Goal: Navigation & Orientation: Find specific page/section

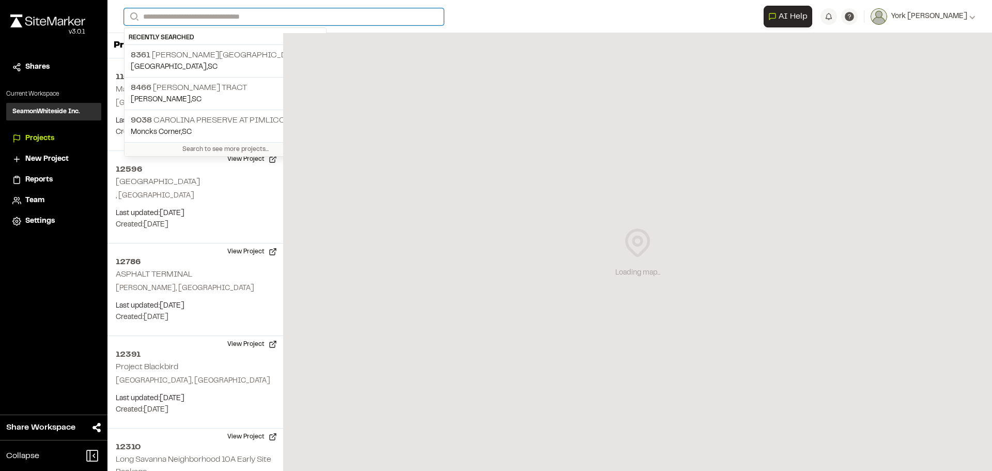
click at [184, 23] on input "Search" at bounding box center [284, 16] width 320 height 17
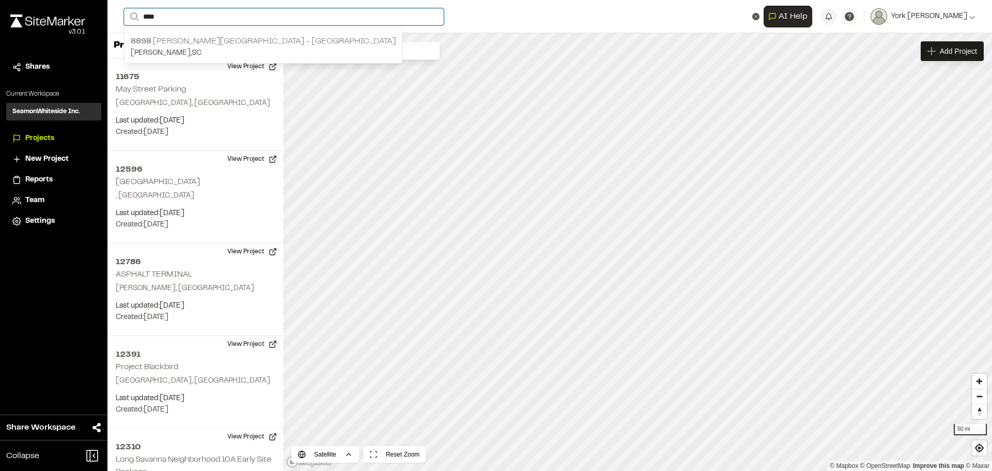
type input "****"
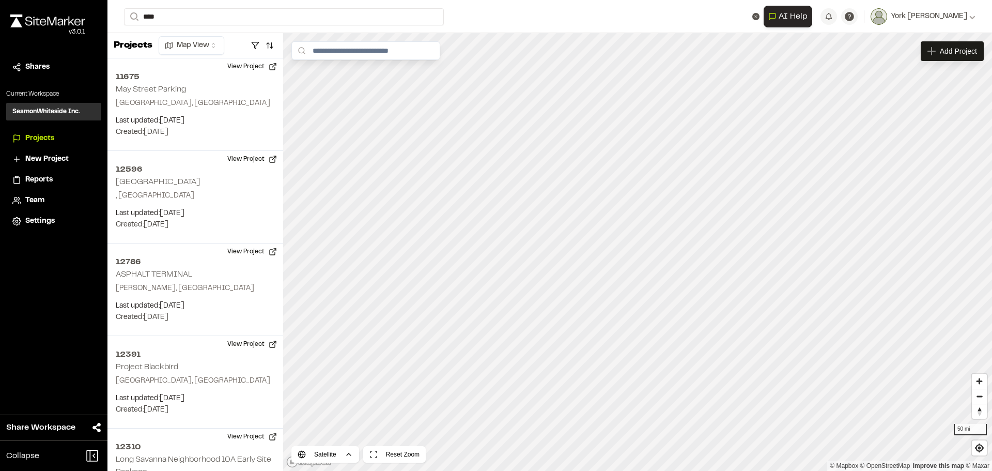
click at [181, 54] on p "[PERSON_NAME] , [GEOGRAPHIC_DATA]" at bounding box center [263, 53] width 265 height 11
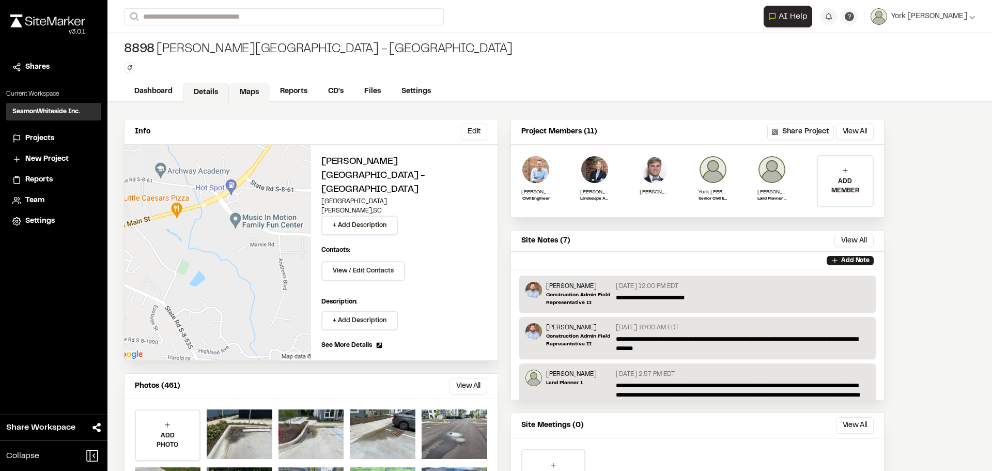
click at [245, 90] on link "Maps" at bounding box center [249, 93] width 41 height 20
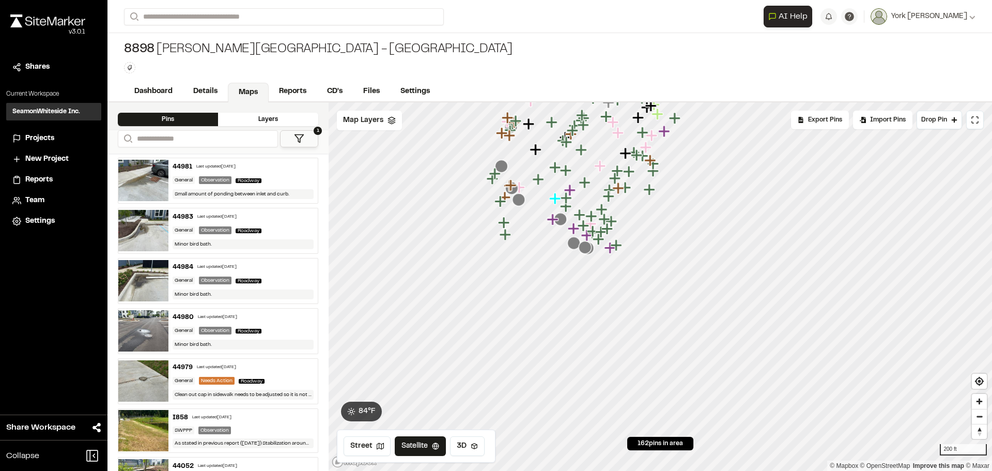
drag, startPoint x: 319, startPoint y: 319, endPoint x: 557, endPoint y: 374, distance: 243.9
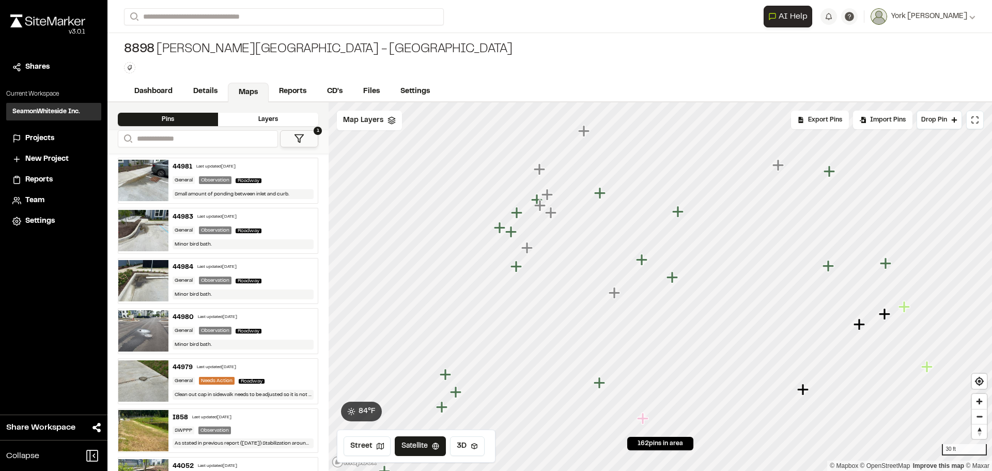
click at [525, 252] on icon "Map marker" at bounding box center [526, 247] width 11 height 11
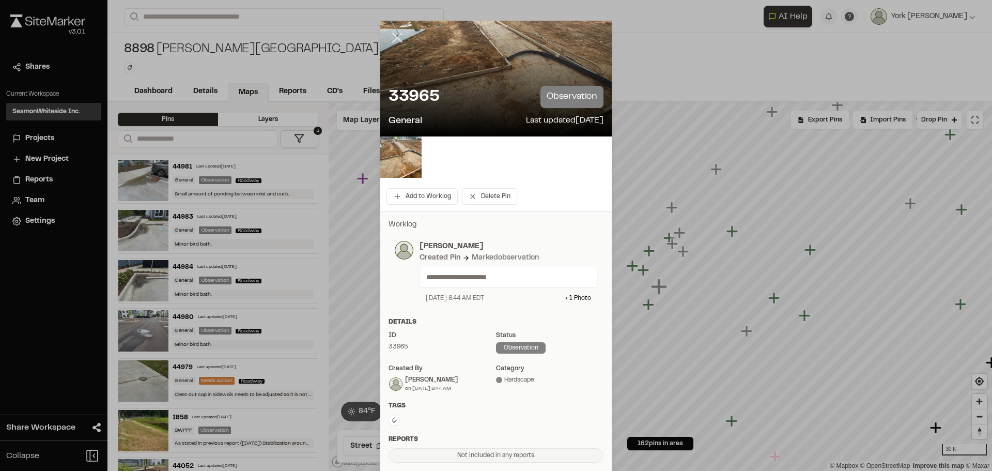
click at [397, 40] on icon at bounding box center [398, 38] width 18 height 18
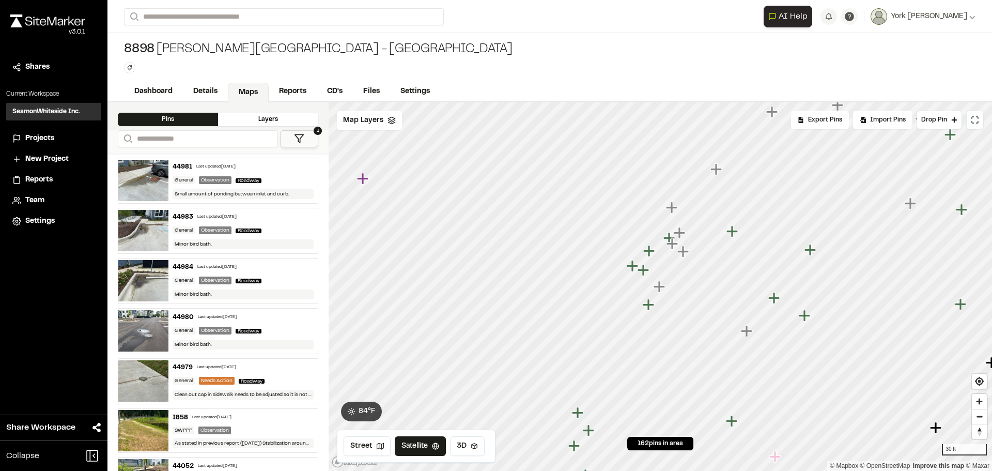
click at [659, 286] on icon "Map marker" at bounding box center [659, 286] width 11 height 11
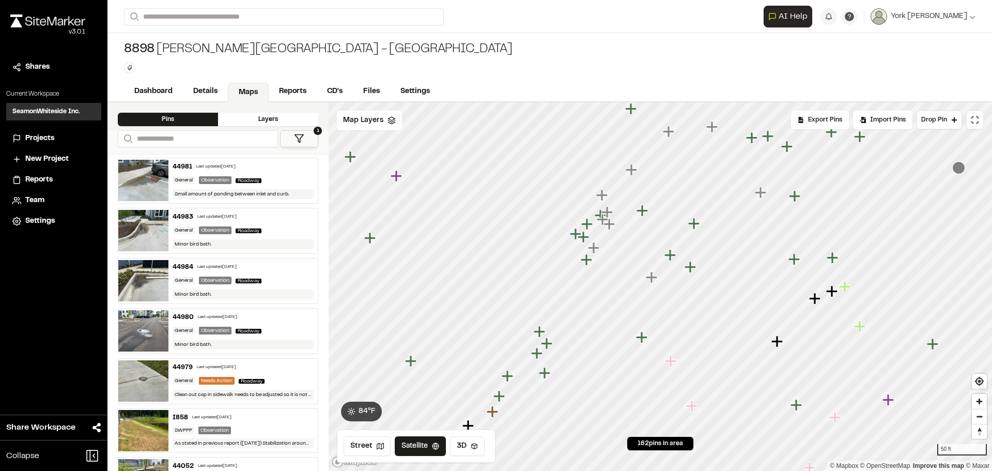
click at [651, 277] on icon "Map marker" at bounding box center [651, 276] width 11 height 11
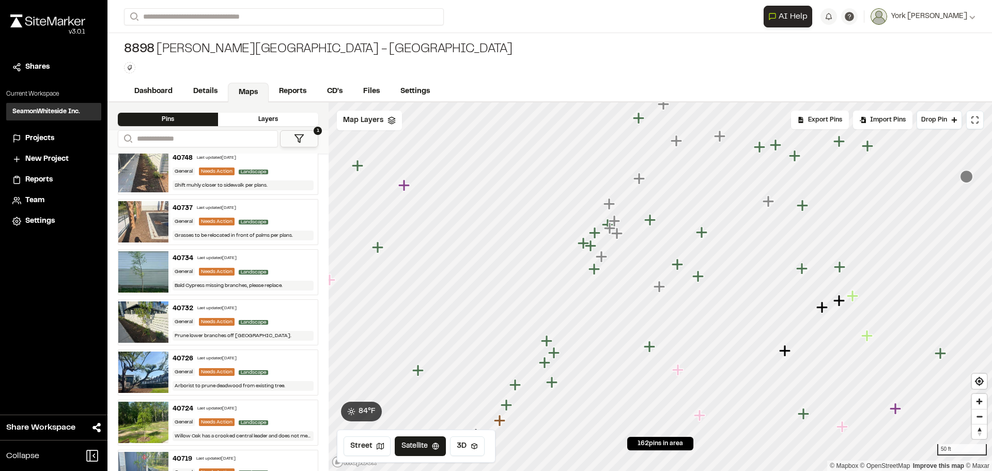
scroll to position [1188, 0]
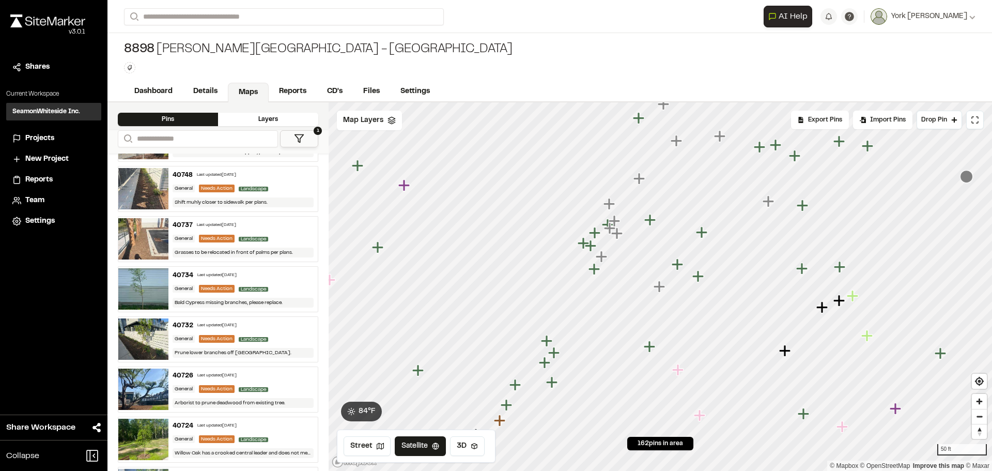
click at [141, 188] on img at bounding box center [143, 188] width 50 height 41
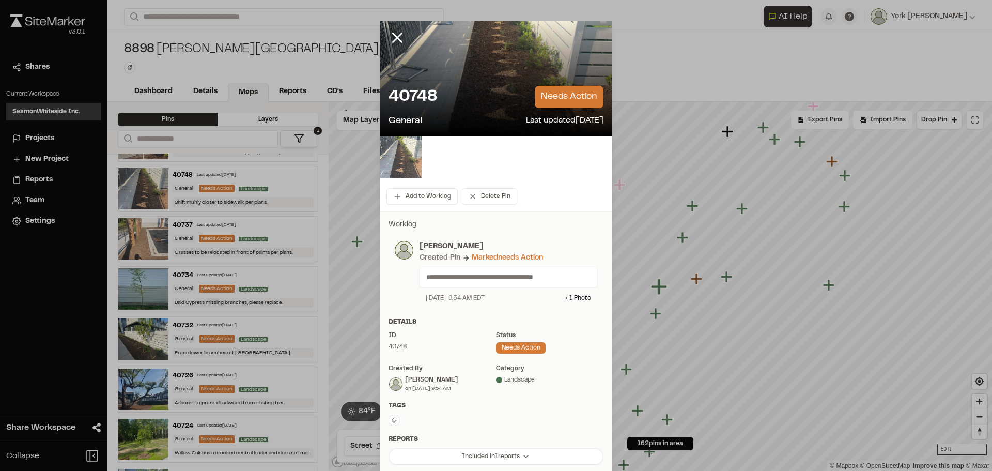
click at [405, 158] on img at bounding box center [400, 156] width 41 height 41
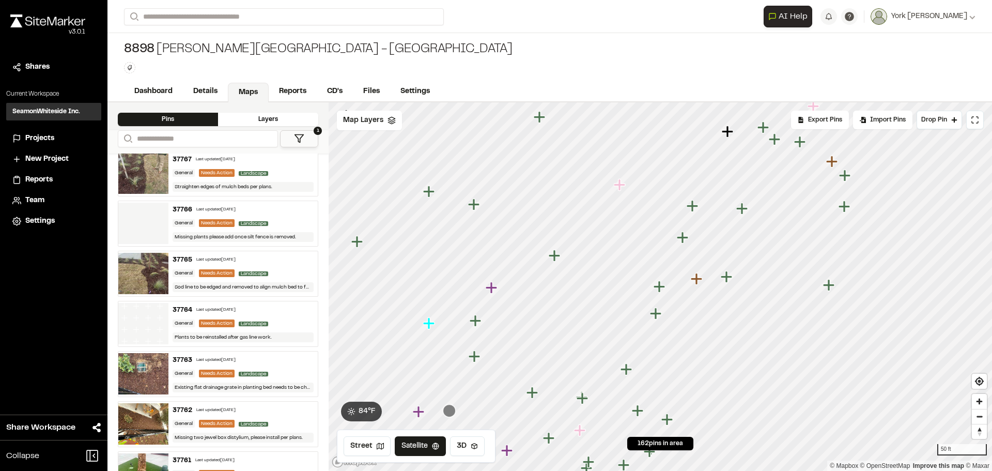
scroll to position [3410, 0]
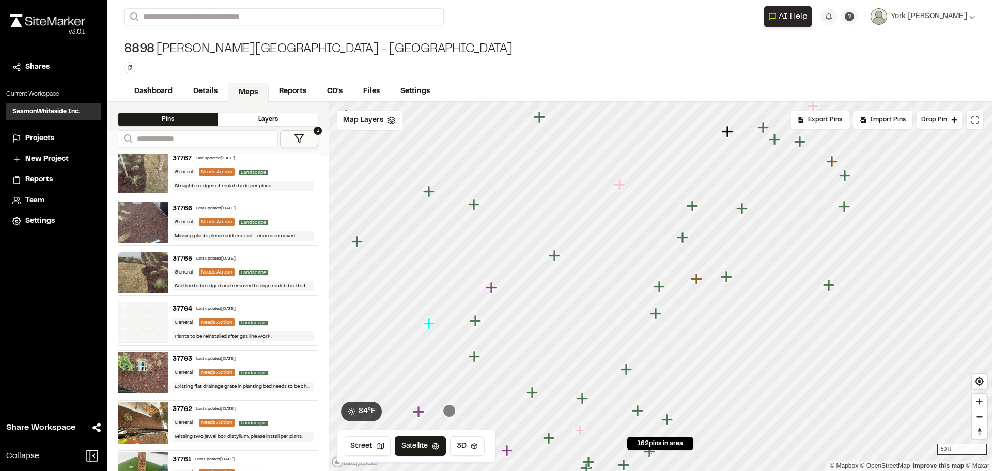
click at [296, 132] on button "1" at bounding box center [299, 138] width 38 height 17
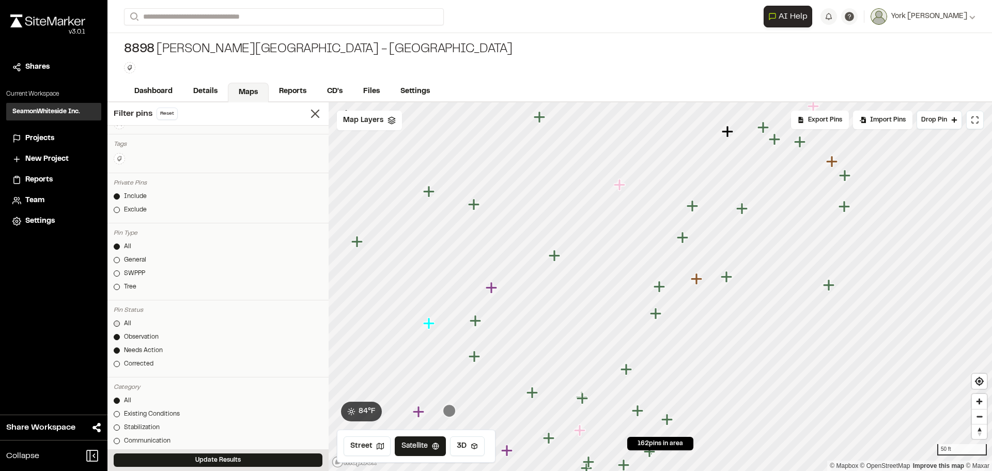
scroll to position [103, 0]
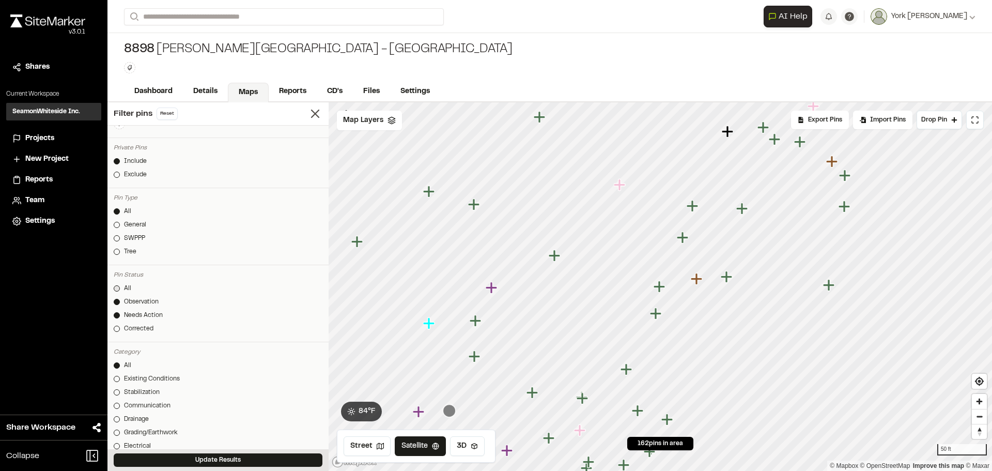
click at [118, 284] on link "All" at bounding box center [218, 288] width 209 height 9
click at [249, 462] on button "Update Results" at bounding box center [218, 459] width 209 height 13
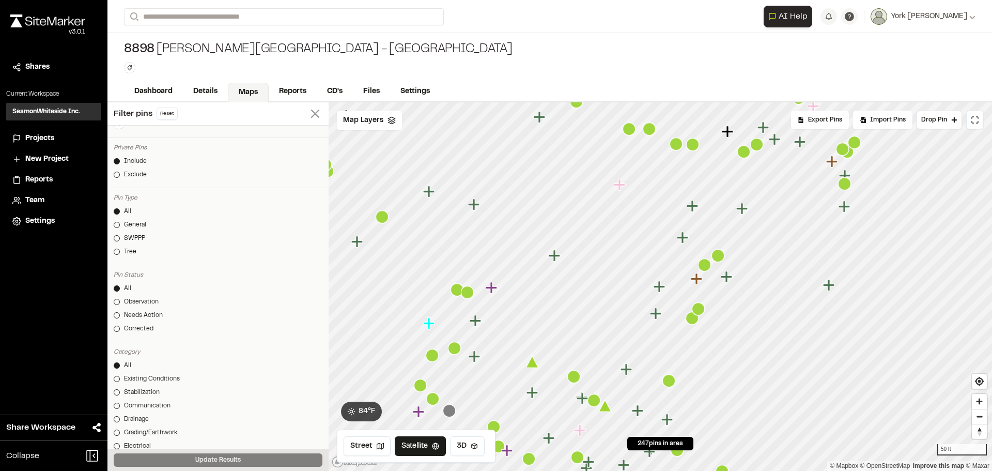
scroll to position [3604, 0]
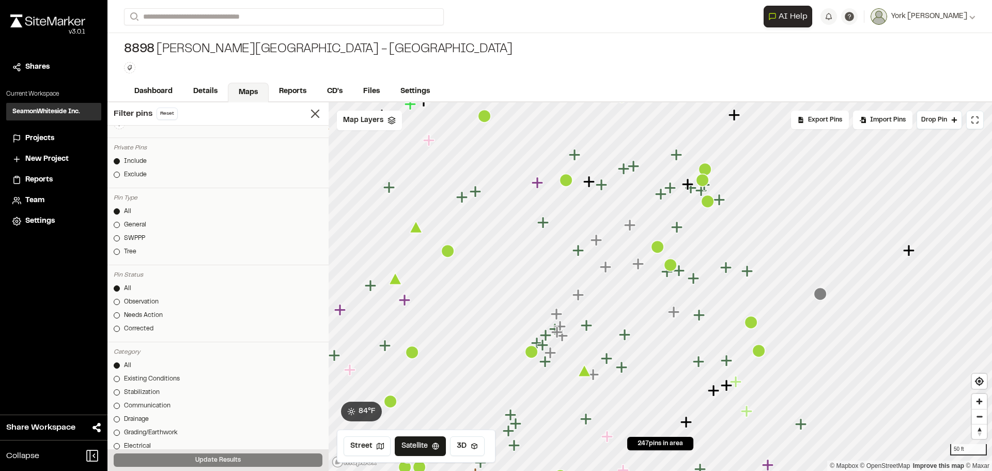
click at [607, 268] on icon "Map marker" at bounding box center [605, 266] width 11 height 11
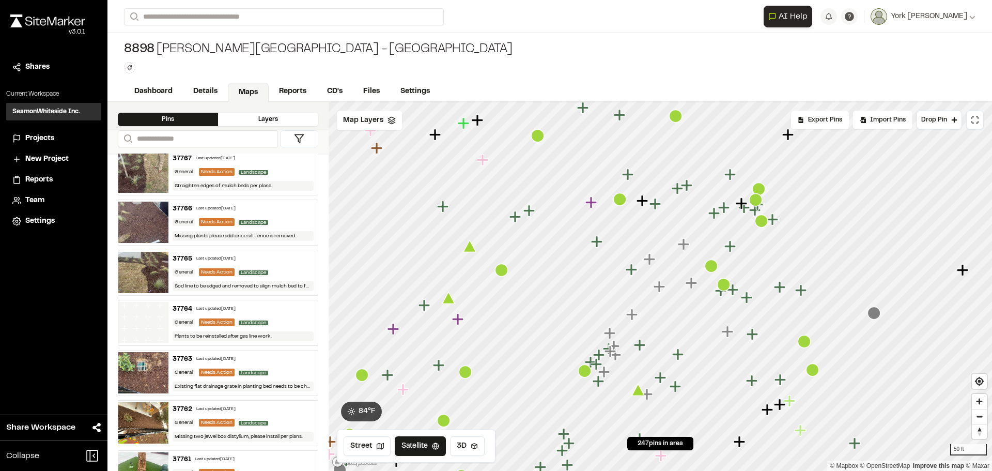
click at [288, 134] on button at bounding box center [299, 138] width 38 height 17
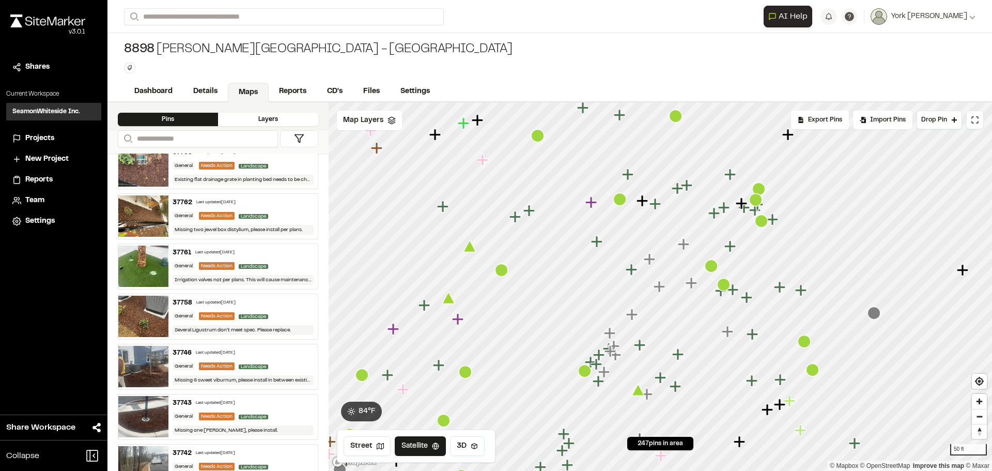
scroll to position [3759, 0]
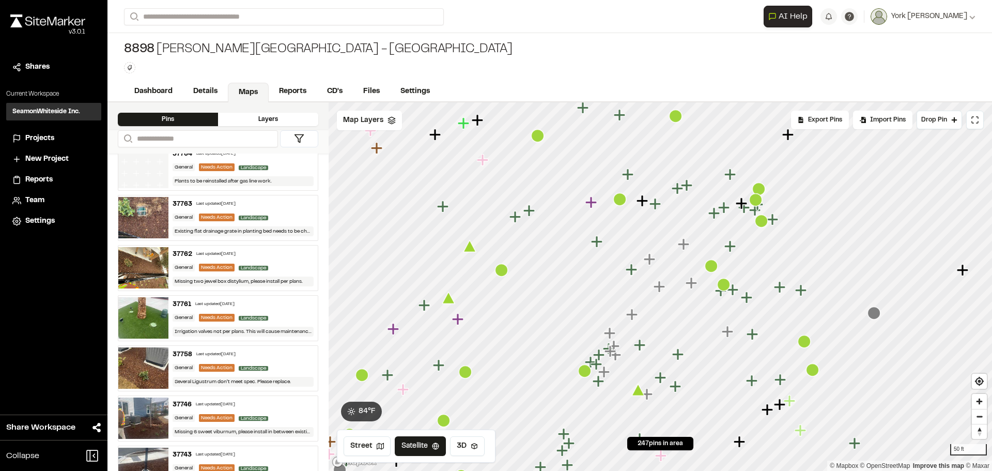
click at [143, 223] on img at bounding box center [143, 217] width 50 height 41
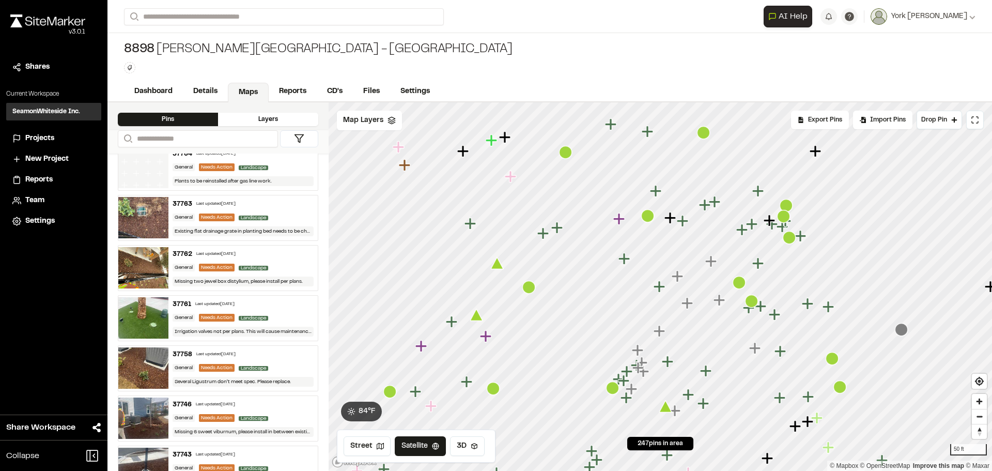
click at [177, 377] on div "Several Ligustrum don’t meet spec. Please replace." at bounding box center [244, 382] width 142 height 10
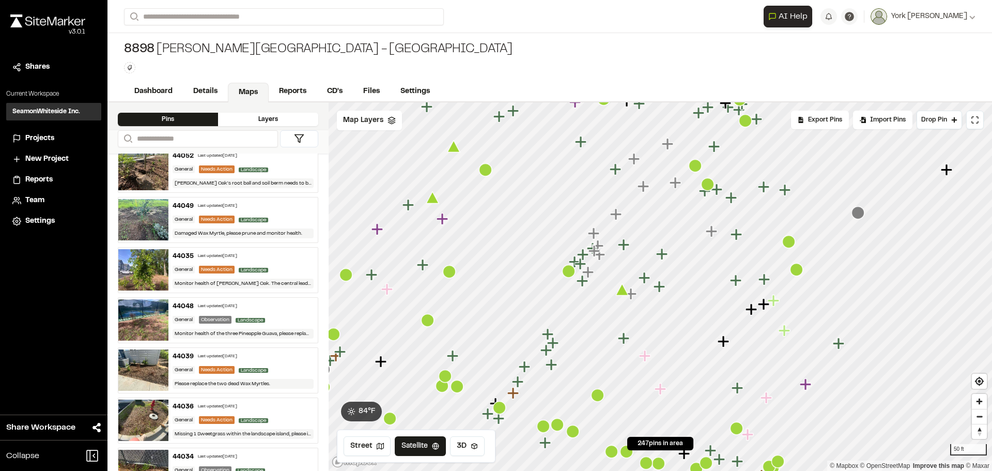
scroll to position [568, 0]
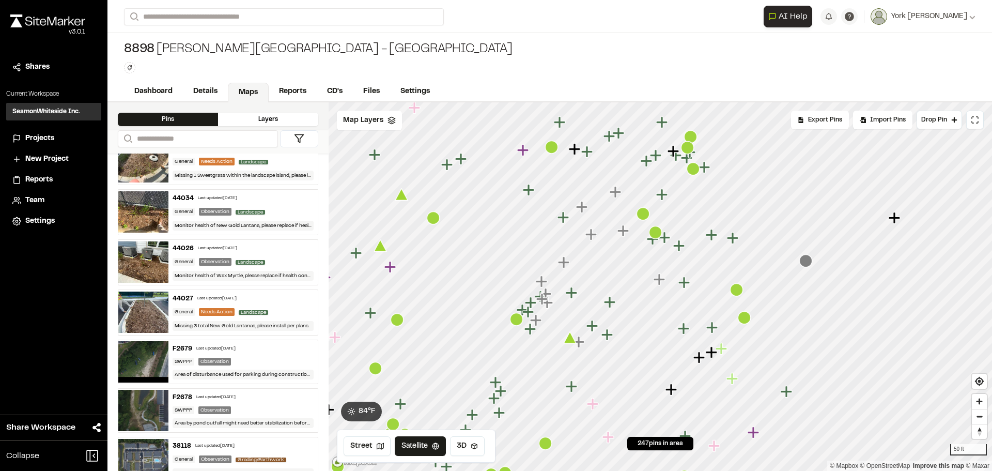
click at [619, 231] on icon "Map marker" at bounding box center [622, 230] width 11 height 11
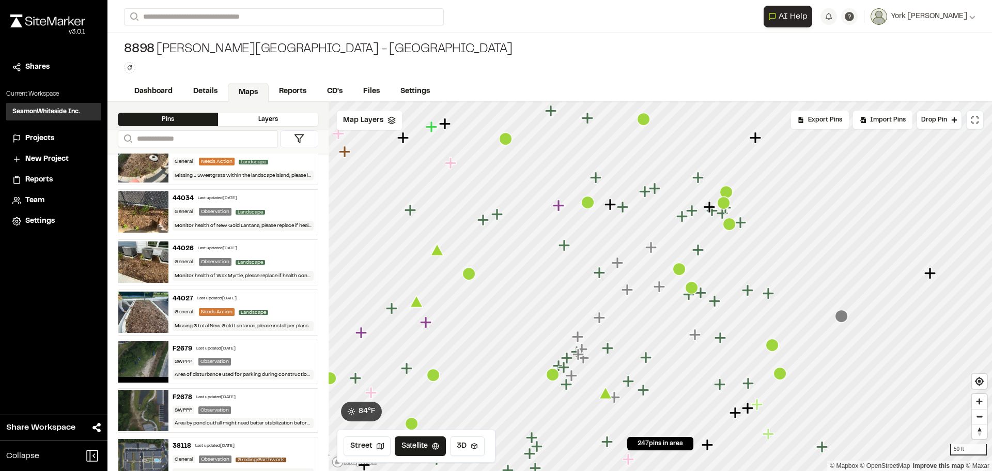
click at [292, 142] on button at bounding box center [299, 138] width 38 height 17
click at [299, 123] on div "Layers" at bounding box center [268, 119] width 100 height 13
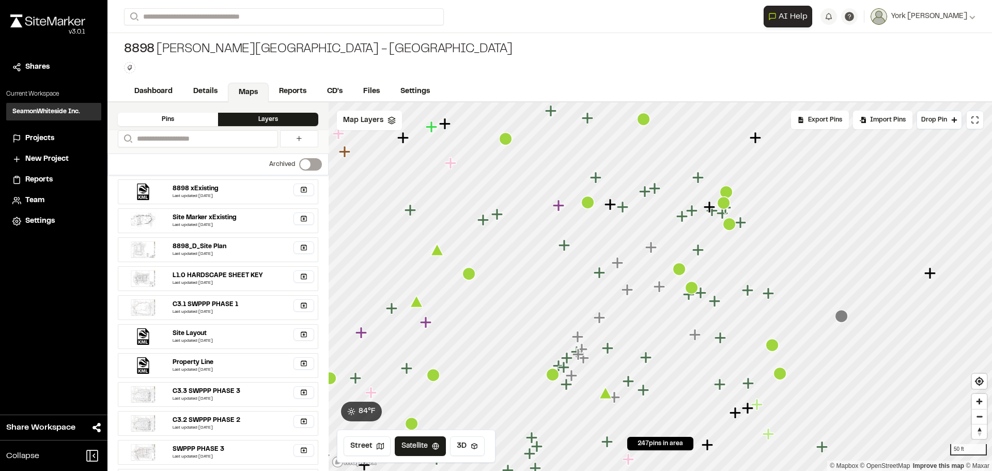
click at [167, 118] on div "Pins" at bounding box center [168, 119] width 100 height 13
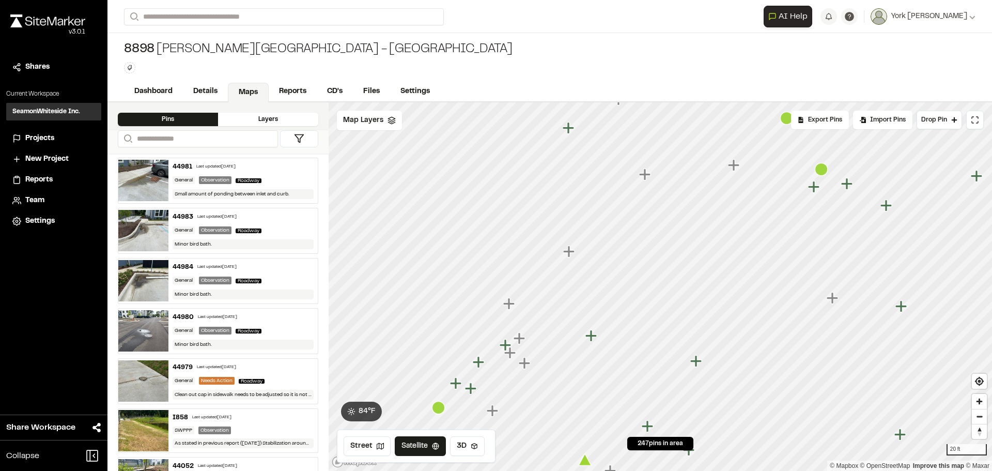
click at [518, 339] on icon "Map marker" at bounding box center [519, 337] width 11 height 11
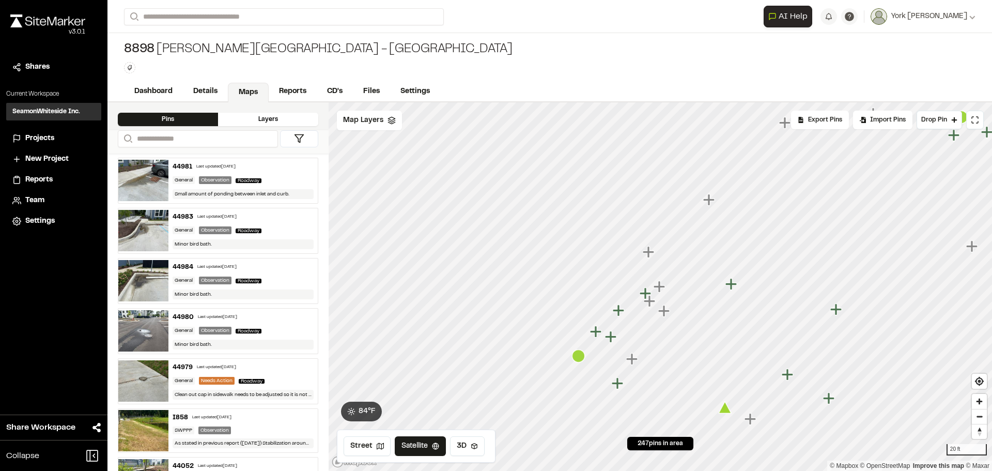
click at [581, 356] on icon "Map marker" at bounding box center [578, 355] width 13 height 13
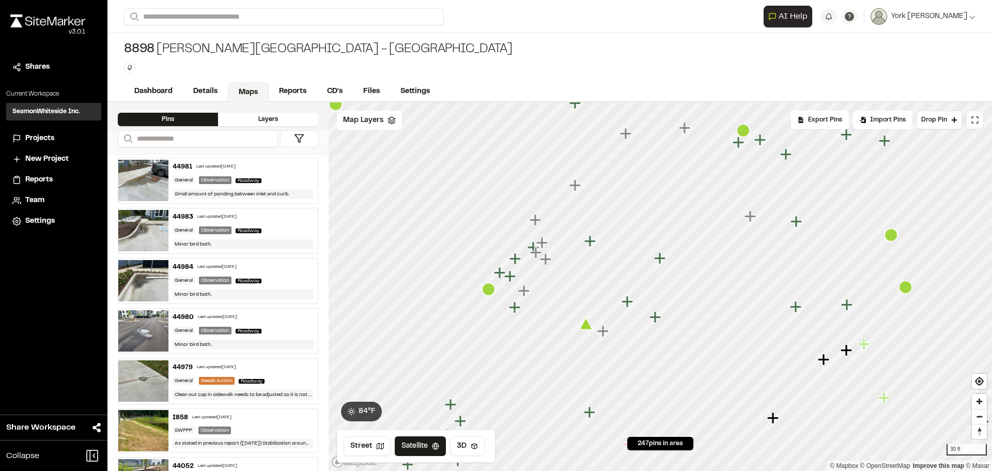
click at [654, 321] on icon "Map marker" at bounding box center [654, 316] width 11 height 11
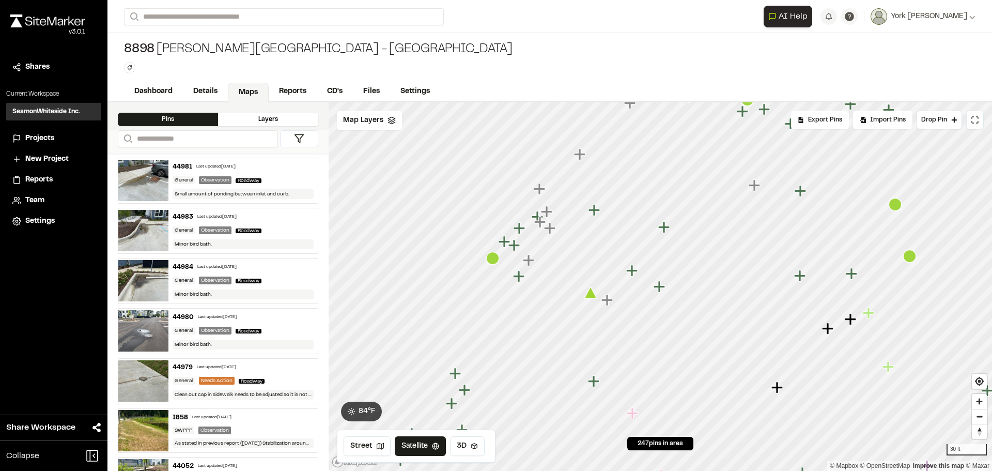
click at [628, 414] on icon "Map marker" at bounding box center [632, 412] width 11 height 11
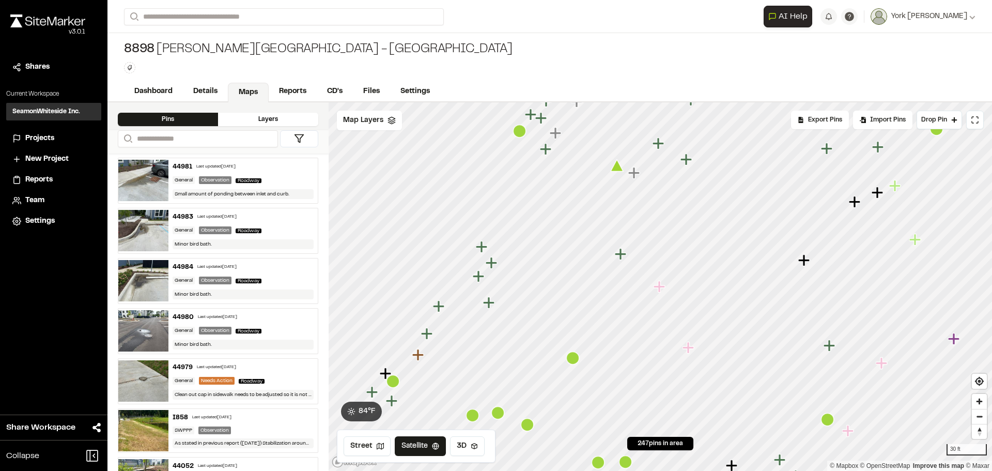
click at [620, 261] on icon "Map marker" at bounding box center [621, 253] width 13 height 13
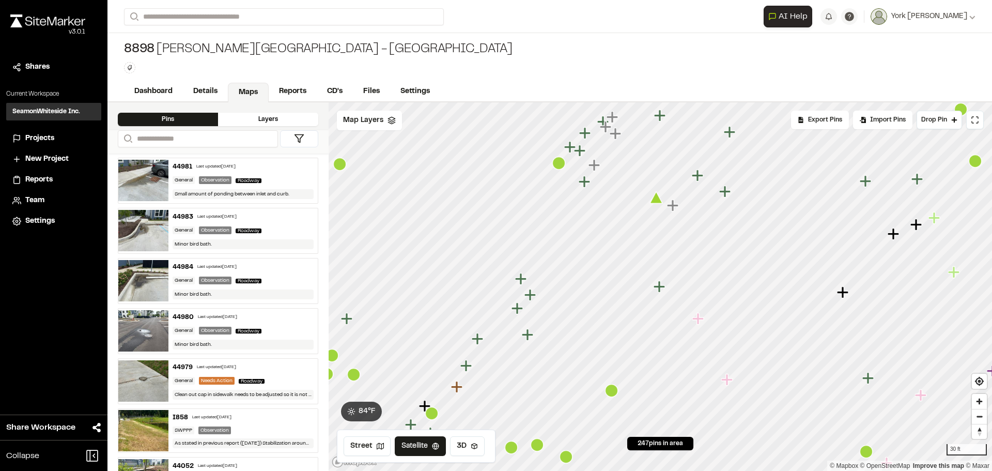
click at [528, 335] on icon "Map marker" at bounding box center [527, 334] width 11 height 11
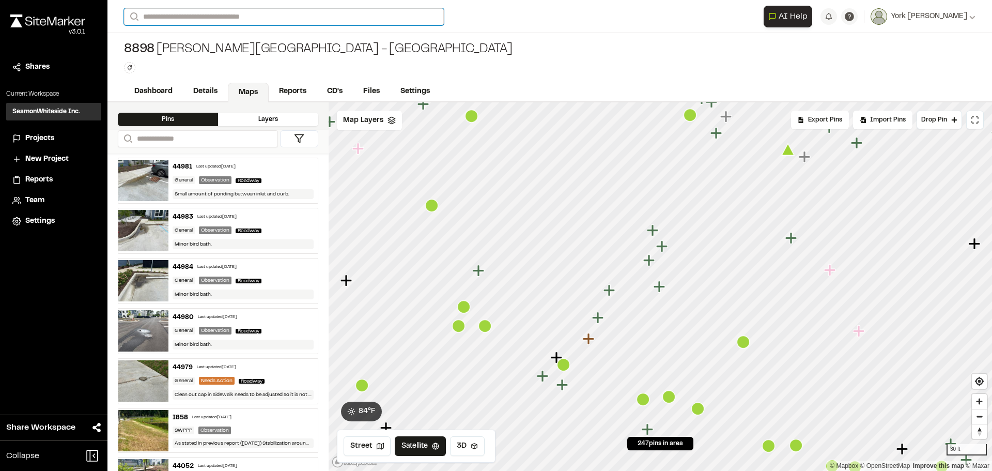
click at [381, 21] on input "Search" at bounding box center [284, 16] width 320 height 17
type input "****"
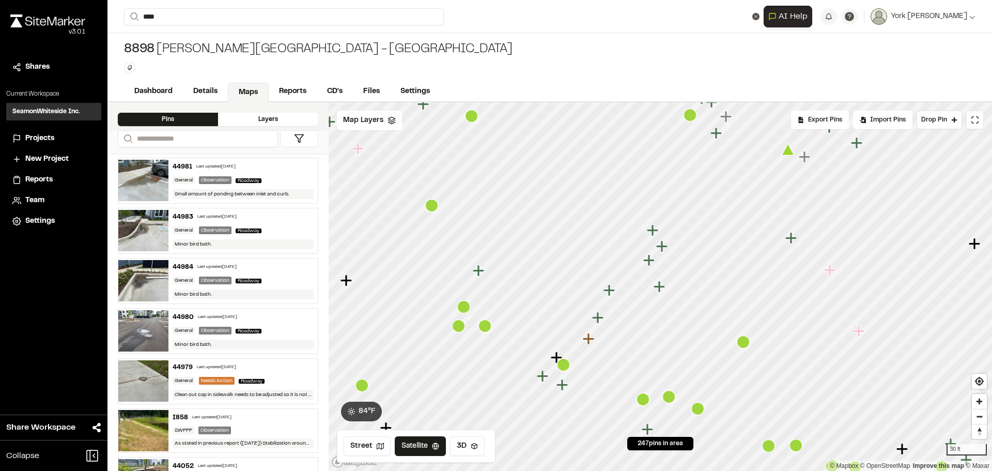
click at [160, 38] on p "8902 [GEOGRAPHIC_DATA]" at bounding box center [207, 41] width 152 height 12
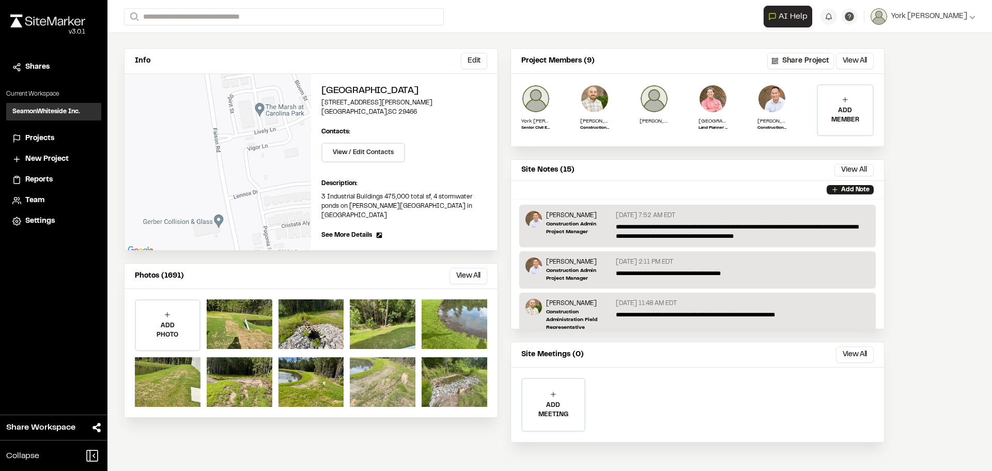
scroll to position [71, 0]
click at [475, 267] on button "View All" at bounding box center [468, 275] width 38 height 17
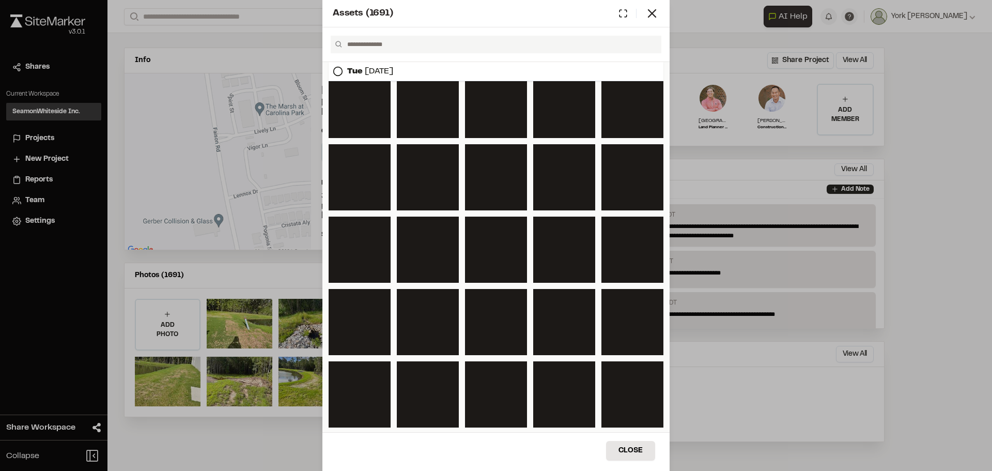
scroll to position [11445, 0]
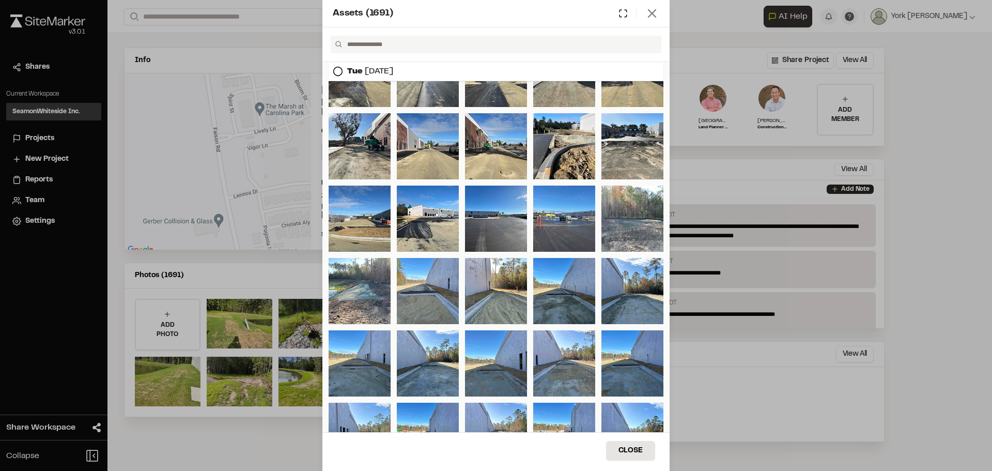
click at [655, 13] on icon at bounding box center [652, 13] width 14 height 14
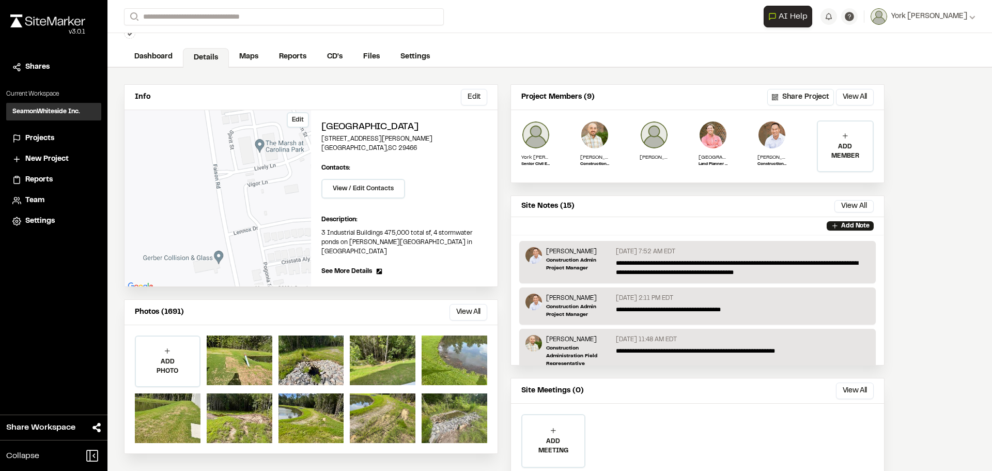
scroll to position [0, 0]
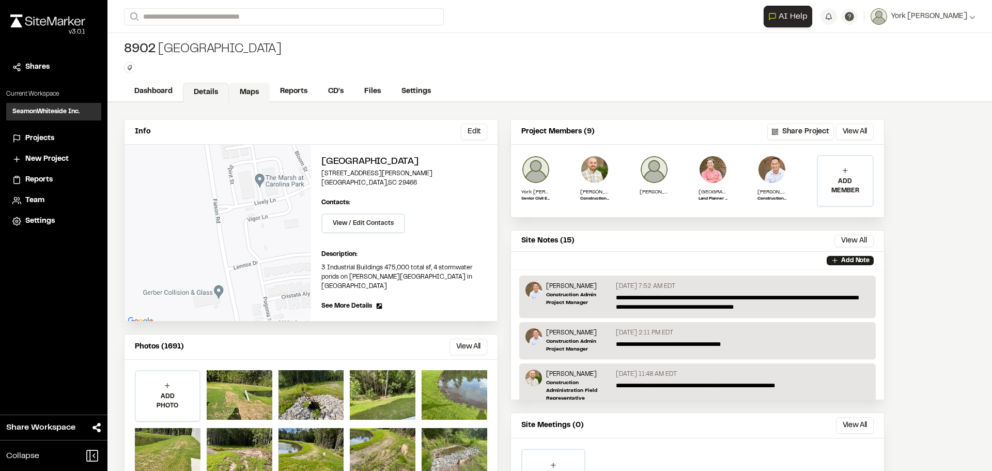
click at [253, 92] on link "Maps" at bounding box center [249, 93] width 41 height 20
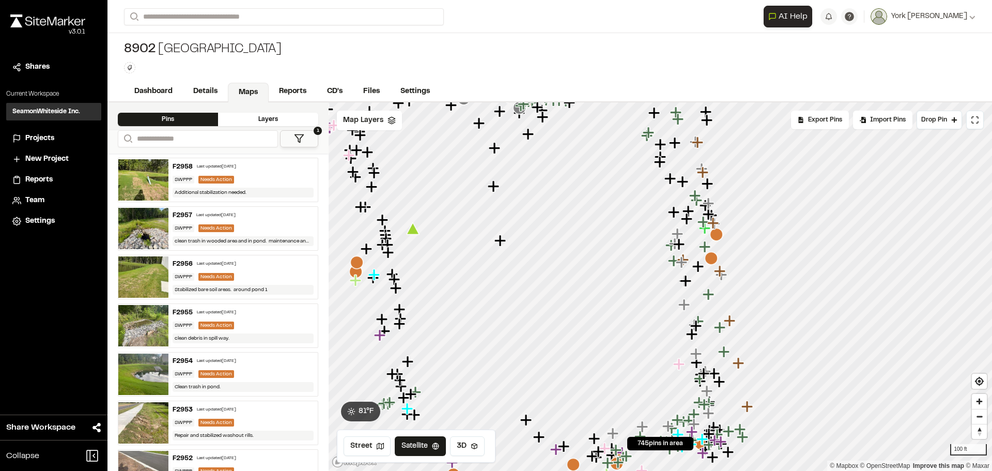
click at [690, 284] on icon "Map marker" at bounding box center [686, 280] width 13 height 13
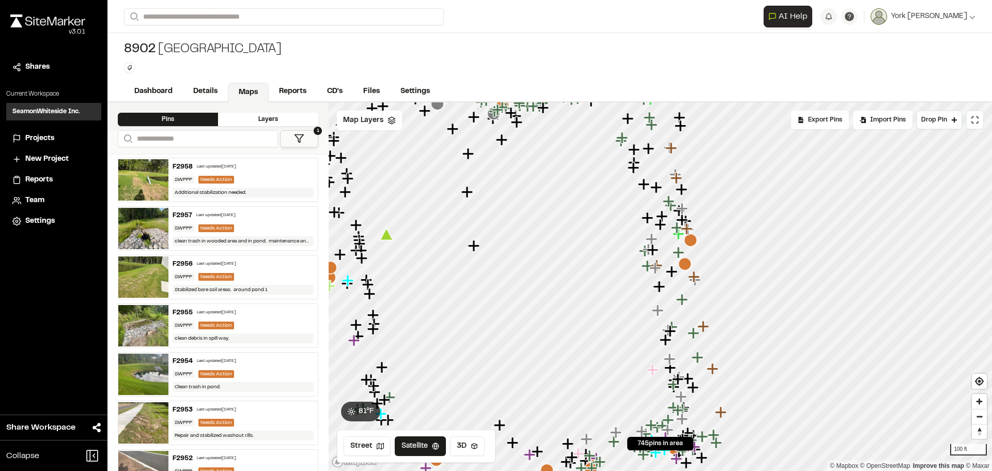
click at [671, 333] on icon "Map marker" at bounding box center [669, 330] width 11 height 11
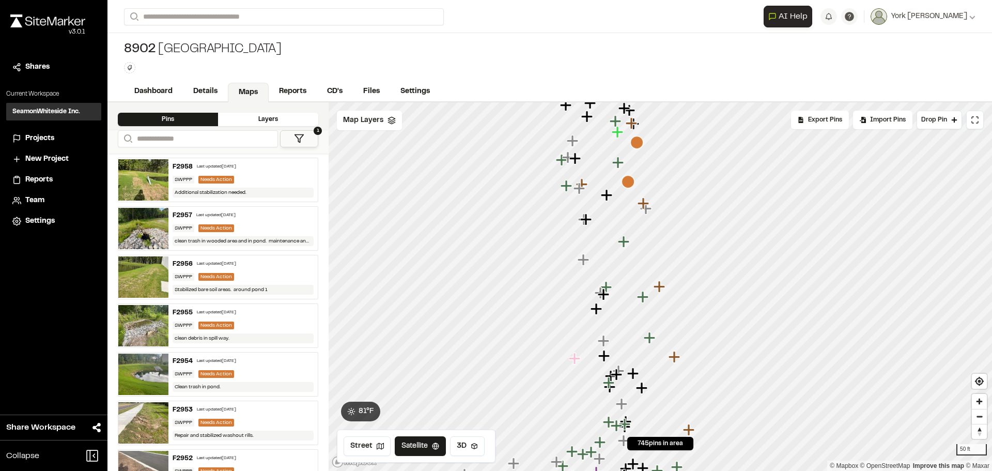
click at [644, 297] on icon "Map marker" at bounding box center [642, 296] width 11 height 11
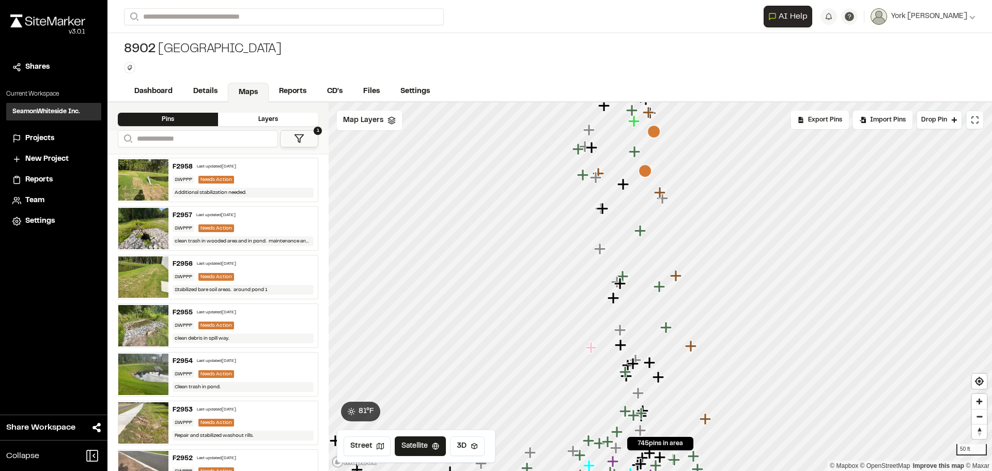
click at [667, 327] on icon "Map marker" at bounding box center [665, 326] width 11 height 11
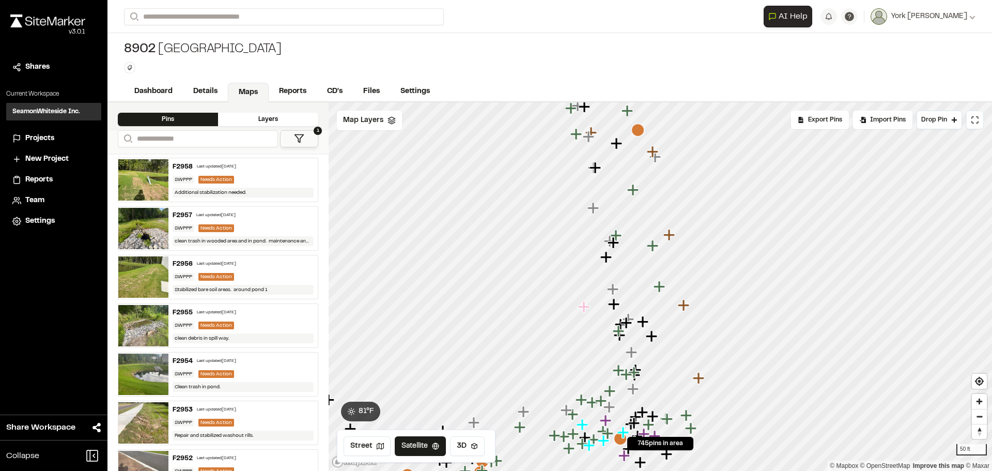
click at [307, 140] on button "1" at bounding box center [299, 138] width 38 height 17
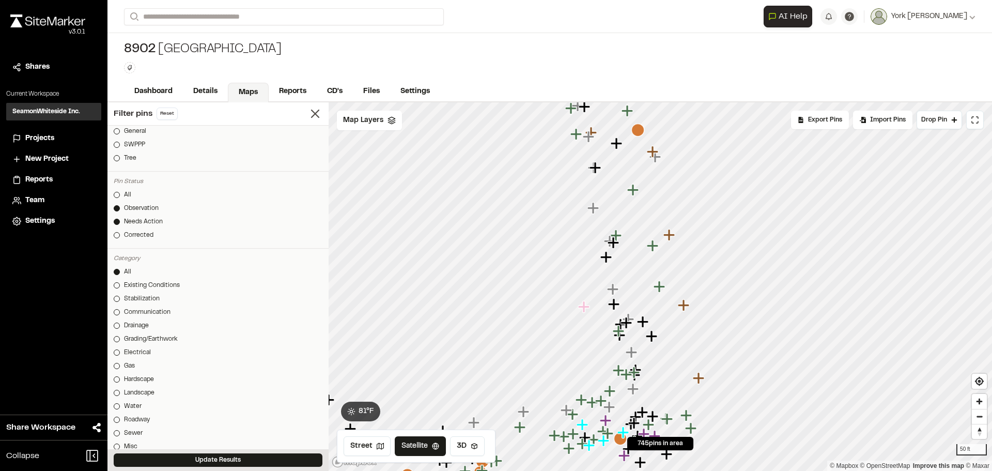
scroll to position [207, 0]
click at [136, 210] on div "Needs Action" at bounding box center [143, 211] width 39 height 9
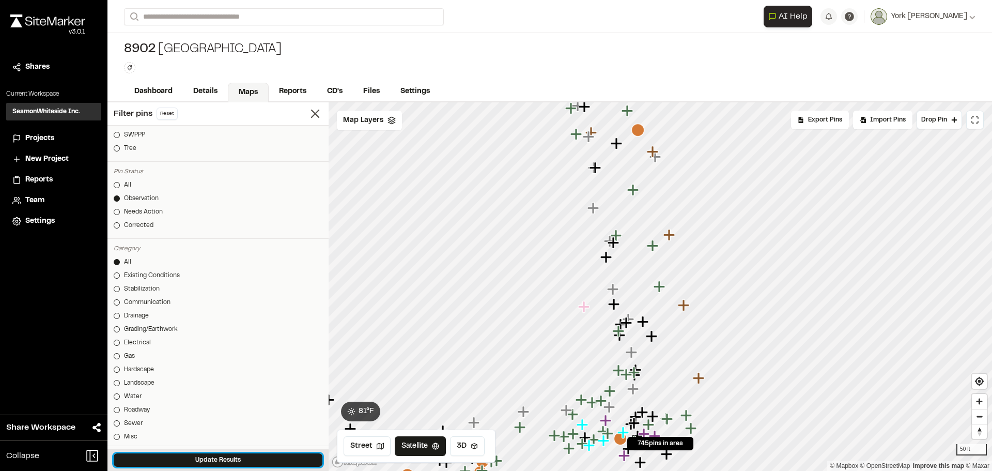
click at [258, 458] on button "Update Results" at bounding box center [218, 459] width 209 height 13
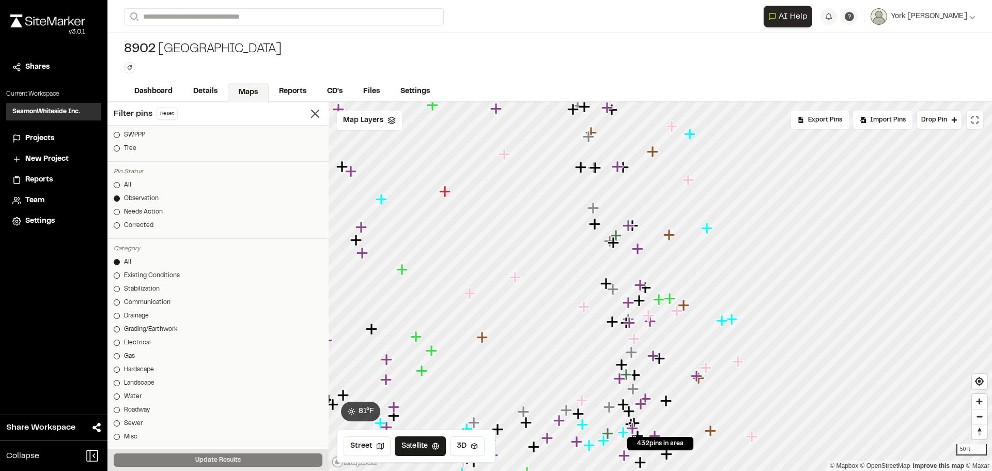
click at [637, 247] on icon "Map marker" at bounding box center [637, 248] width 11 height 11
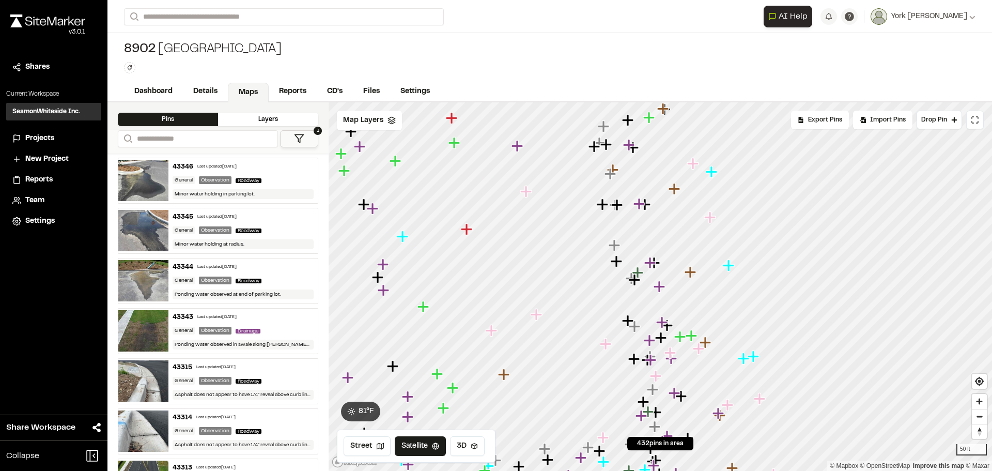
click at [649, 265] on icon "Map marker" at bounding box center [649, 262] width 11 height 11
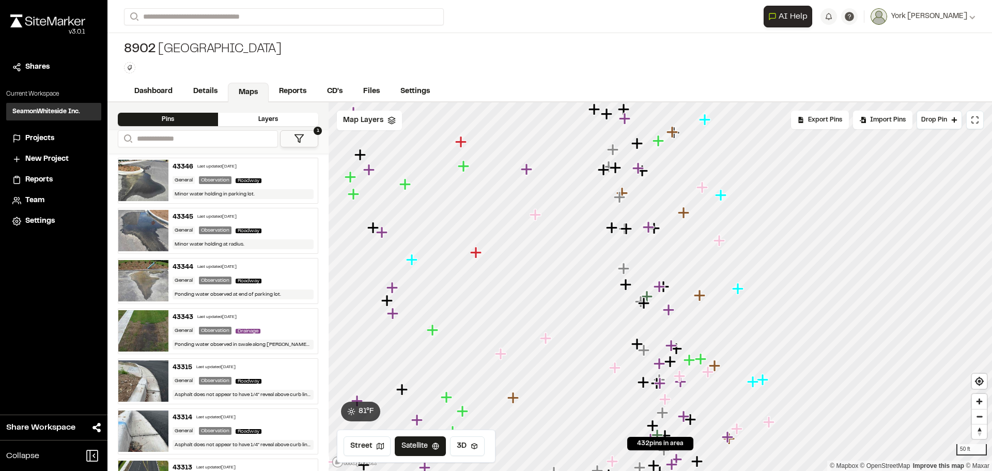
click at [671, 347] on icon "Map marker" at bounding box center [670, 344] width 11 height 11
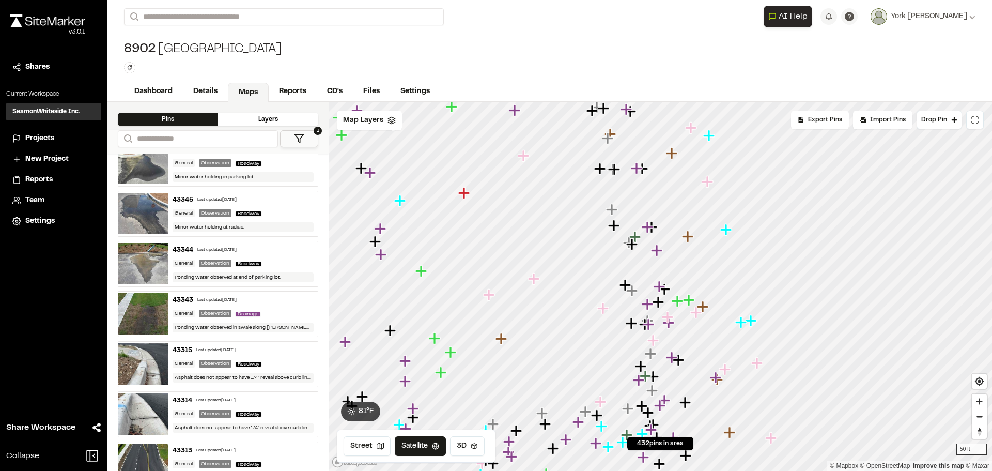
scroll to position [0, 0]
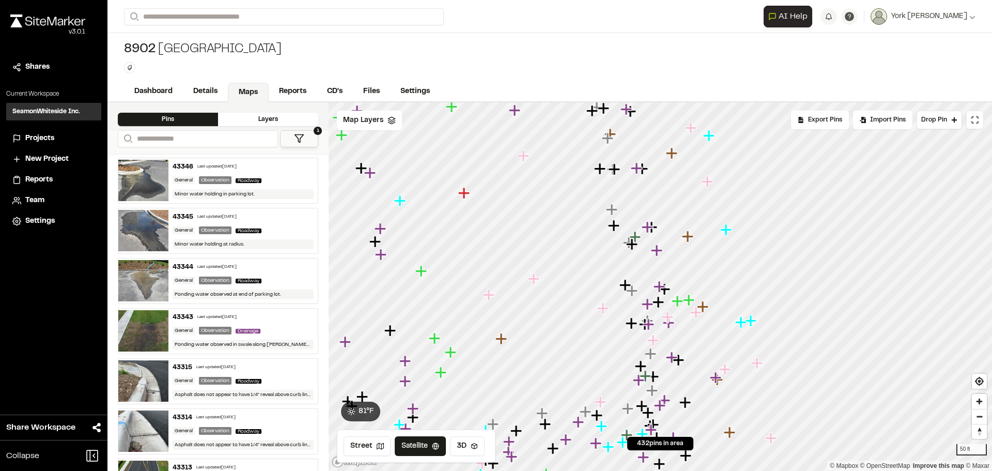
click at [302, 142] on icon at bounding box center [299, 138] width 10 height 10
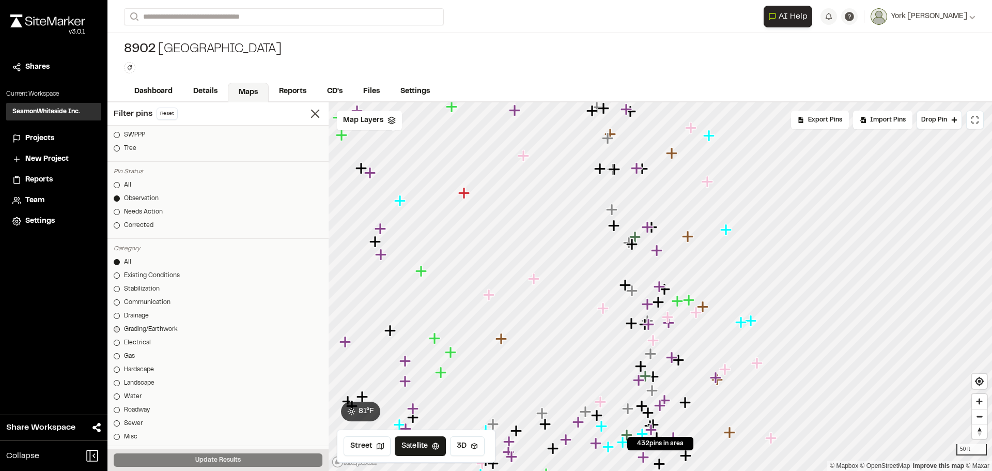
scroll to position [258, 0]
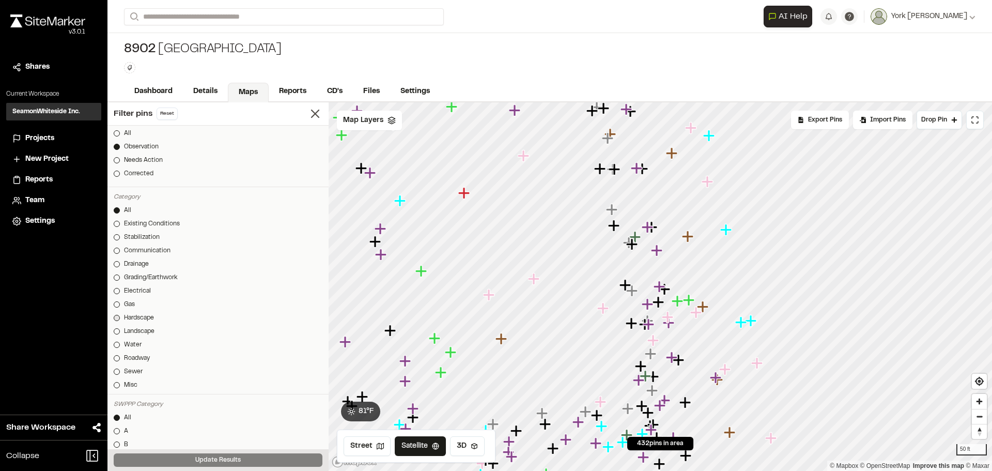
click at [141, 320] on div "Hardscape" at bounding box center [139, 317] width 30 height 9
click at [135, 382] on div "Misc" at bounding box center [130, 384] width 13 height 9
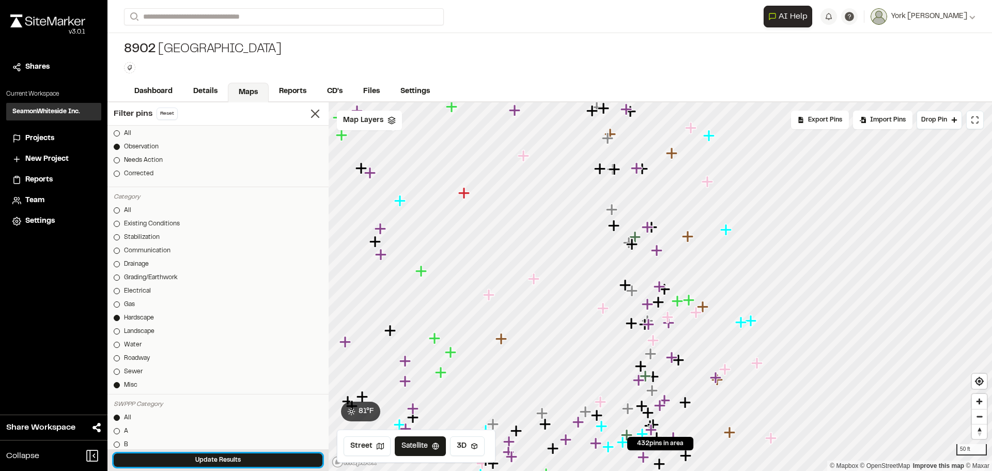
click at [235, 457] on button "Update Results" at bounding box center [218, 459] width 209 height 13
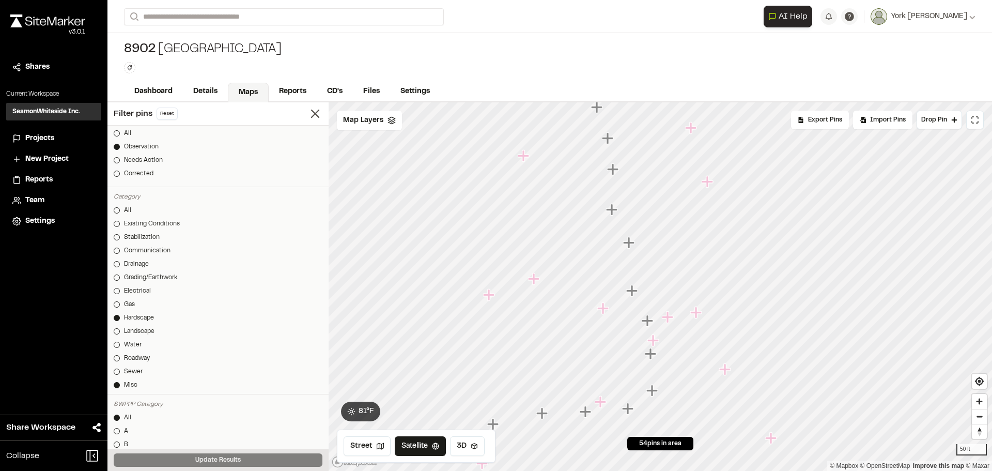
click at [627, 244] on icon "Map marker" at bounding box center [628, 242] width 11 height 11
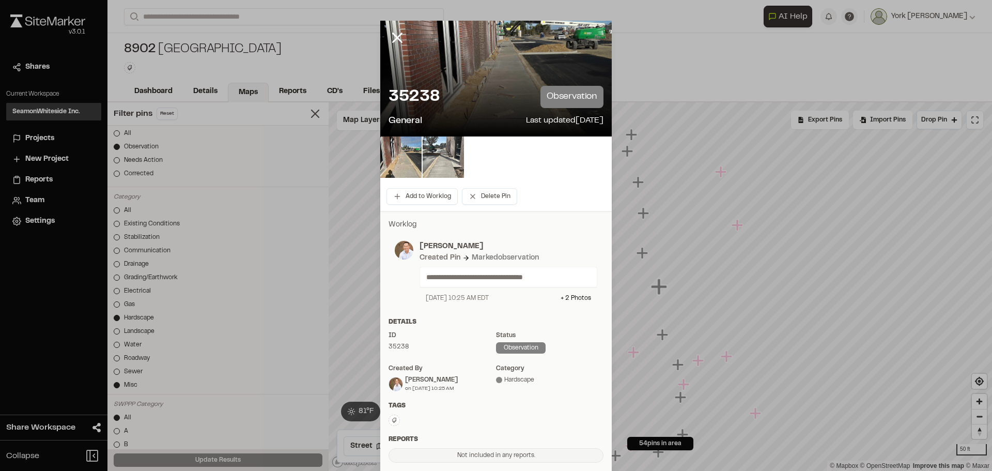
click at [452, 147] on img at bounding box center [443, 156] width 41 height 41
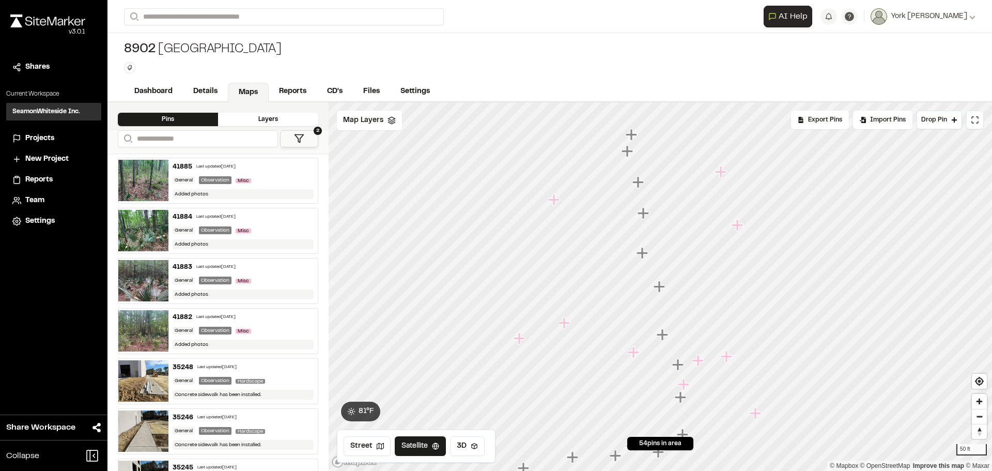
click at [700, 365] on icon "Map marker" at bounding box center [698, 360] width 13 height 13
click at [645, 308] on icon "Map marker" at bounding box center [644, 309] width 11 height 11
click at [656, 302] on icon "Map marker" at bounding box center [657, 299] width 13 height 13
click at [656, 299] on icon "Map marker" at bounding box center [658, 297] width 11 height 11
click at [660, 320] on icon "Map marker" at bounding box center [661, 322] width 11 height 11
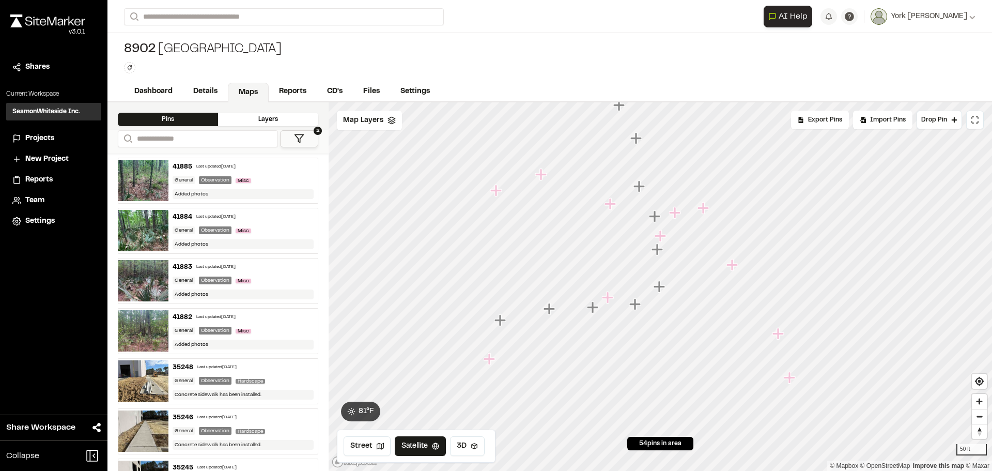
click at [661, 237] on icon "Map marker" at bounding box center [660, 235] width 11 height 11
click at [675, 261] on icon "Map marker" at bounding box center [673, 262] width 11 height 11
click at [686, 281] on icon "Map marker" at bounding box center [687, 281] width 11 height 11
click at [686, 343] on icon "Map marker" at bounding box center [688, 342] width 11 height 11
click at [665, 277] on icon "Map marker" at bounding box center [664, 271] width 11 height 11
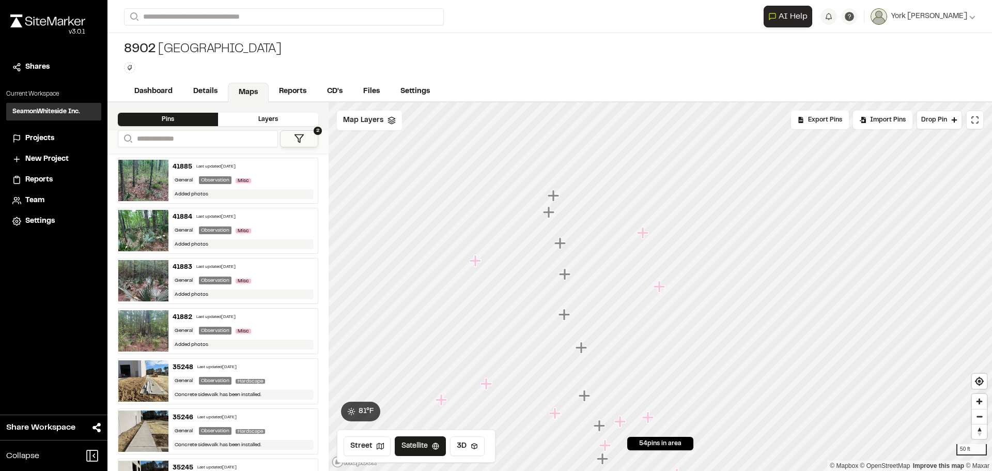
click at [641, 235] on icon "Map marker" at bounding box center [643, 232] width 13 height 13
click at [569, 249] on icon "Map marker" at bounding box center [569, 248] width 11 height 11
click at [687, 152] on icon "Map marker" at bounding box center [684, 152] width 11 height 11
